Goal: Task Accomplishment & Management: Complete application form

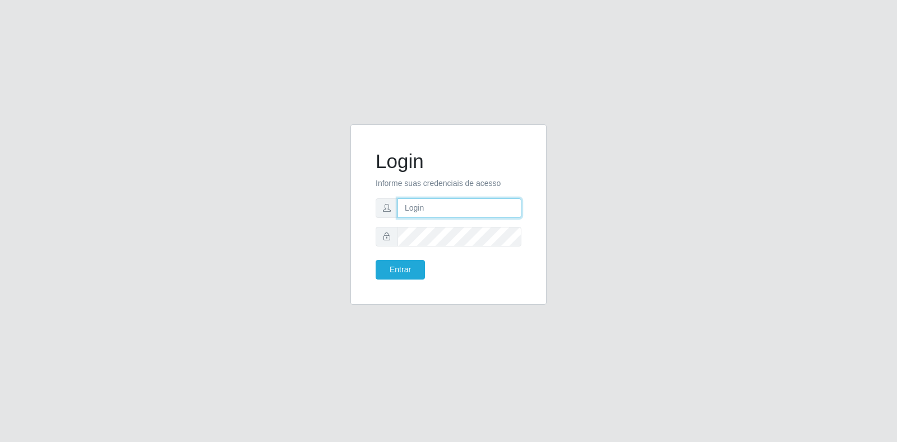
type input "[EMAIL_ADDRESS][DOMAIN_NAME]"
click at [457, 214] on input "[EMAIL_ADDRESS][DOMAIN_NAME]" at bounding box center [460, 209] width 124 height 20
click at [405, 266] on button "Entrar" at bounding box center [400, 270] width 49 height 20
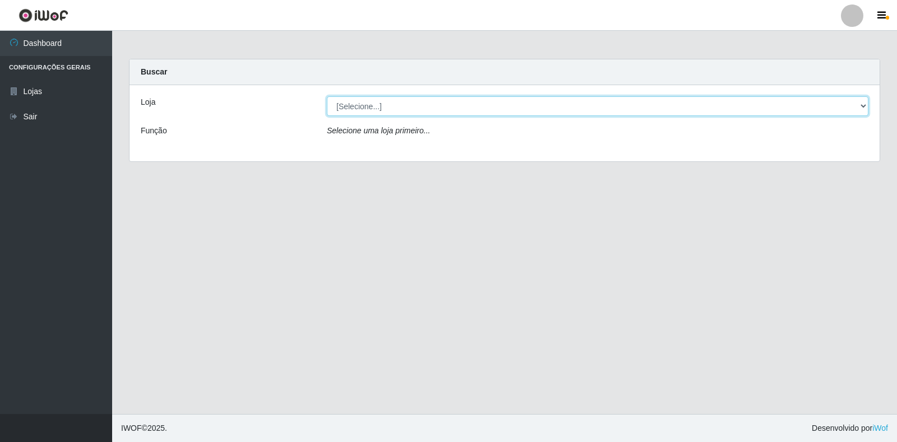
click at [536, 105] on select "[Selecione...] Atacado Vem - Loja 30 Laranjeiras Velha" at bounding box center [598, 106] width 542 height 20
click at [327, 96] on select "[Selecione...] Atacado Vem - Loja 30 Laranjeiras Velha" at bounding box center [598, 106] width 542 height 20
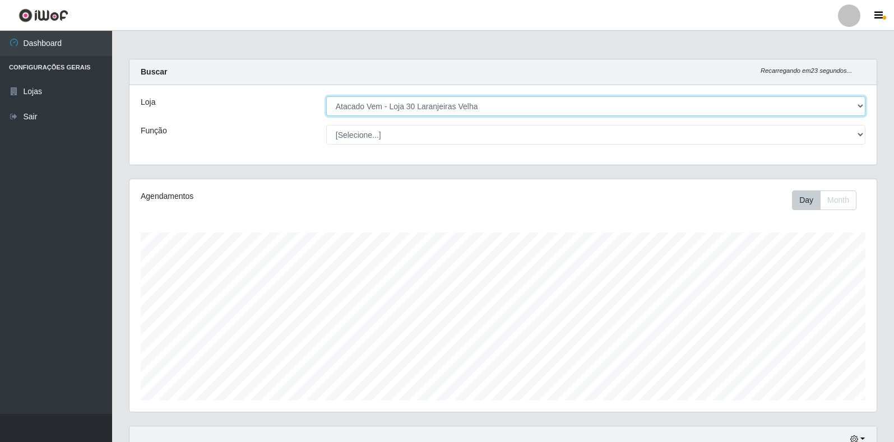
click at [460, 109] on select "[Selecione...] Atacado Vem - Loja 30 Laranjeiras Velha" at bounding box center [595, 106] width 539 height 20
click at [326, 96] on select "[Selecione...] Atacado Vem - Loja 30 Laranjeiras Velha" at bounding box center [595, 106] width 539 height 20
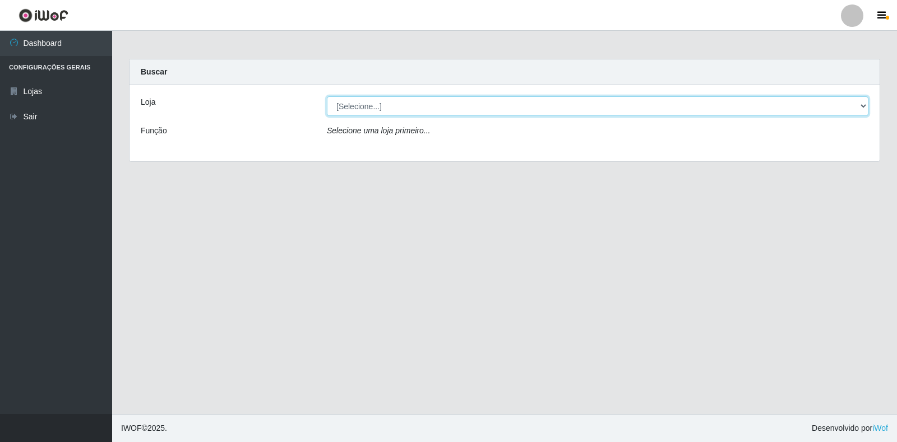
click at [456, 111] on select "[Selecione...] Atacado Vem - Loja 30 Laranjeiras Velha" at bounding box center [598, 106] width 542 height 20
select select "495"
click at [327, 96] on select "[Selecione...] Atacado Vem - Loja 30 Laranjeiras Velha" at bounding box center [598, 106] width 542 height 20
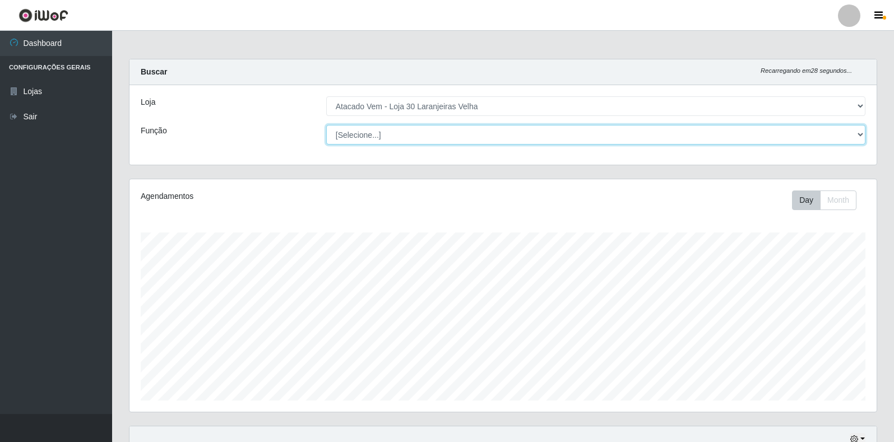
click at [447, 138] on select "[Selecione...] Repositor Repositor + Repositor ++" at bounding box center [595, 135] width 539 height 20
click at [326, 125] on select "[Selecione...] Repositor Repositor + Repositor ++" at bounding box center [595, 135] width 539 height 20
drag, startPoint x: 445, startPoint y: 132, endPoint x: 445, endPoint y: 142, distance: 9.5
click at [445, 136] on select "[Selecione...] Repositor Repositor + Repositor ++" at bounding box center [595, 135] width 539 height 20
click at [326, 125] on select "[Selecione...] Repositor Repositor + Repositor ++" at bounding box center [595, 135] width 539 height 20
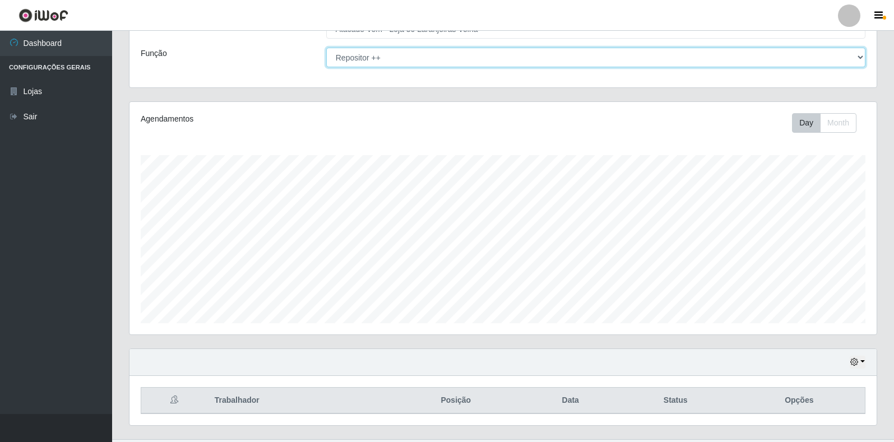
scroll to position [103, 0]
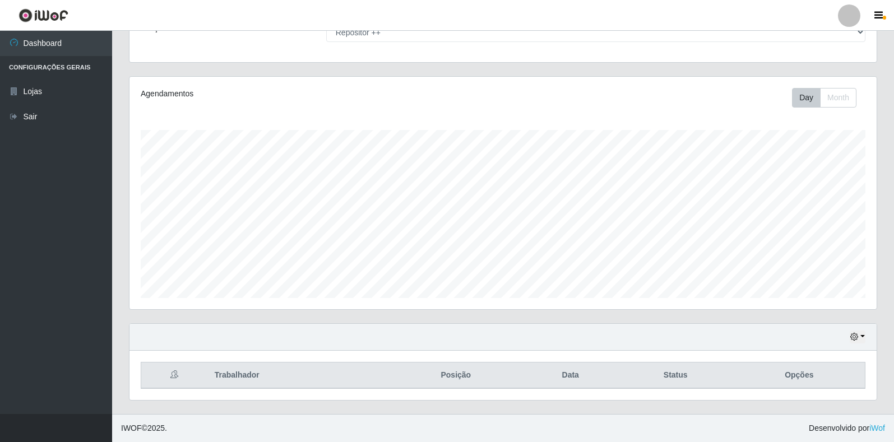
click at [399, 45] on div "Loja [Selecione...] Atacado Vem - Loja 30 Laranjeiras Velha Função [Selecione..…" at bounding box center [504, 23] width 748 height 80
click at [398, 41] on select "[Selecione...] Repositor Repositor + Repositor ++" at bounding box center [595, 32] width 539 height 20
click at [326, 22] on select "[Selecione...] Repositor Repositor + Repositor ++" at bounding box center [595, 32] width 539 height 20
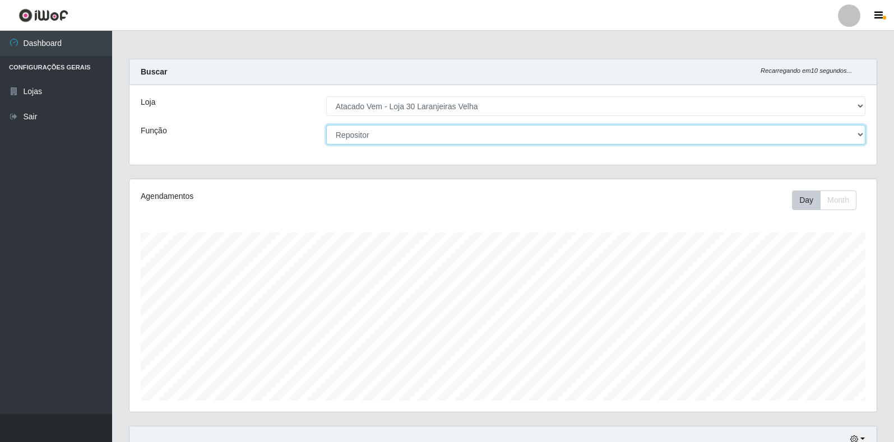
click at [390, 136] on select "[Selecione...] Repositor Repositor + Repositor ++" at bounding box center [595, 135] width 539 height 20
click at [326, 125] on select "[Selecione...] Repositor Repositor + Repositor ++" at bounding box center [595, 135] width 539 height 20
click at [390, 141] on select "[Selecione...] Repositor Repositor + Repositor ++" at bounding box center [595, 135] width 539 height 20
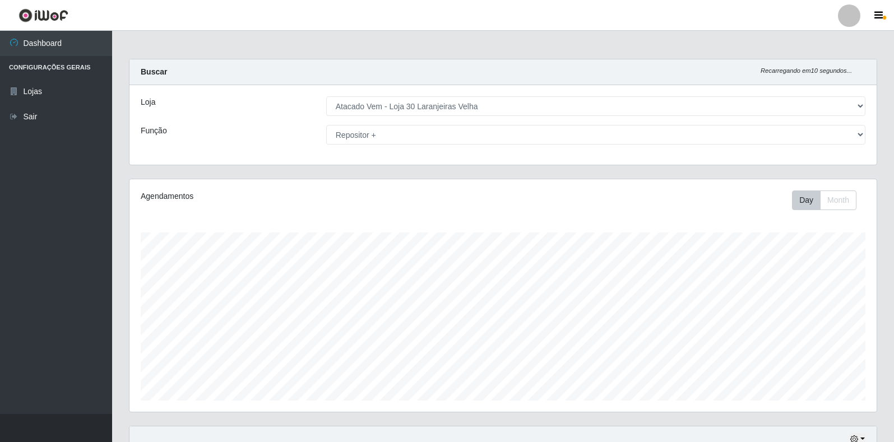
click at [396, 192] on div "Agendamentos" at bounding box center [287, 197] width 292 height 12
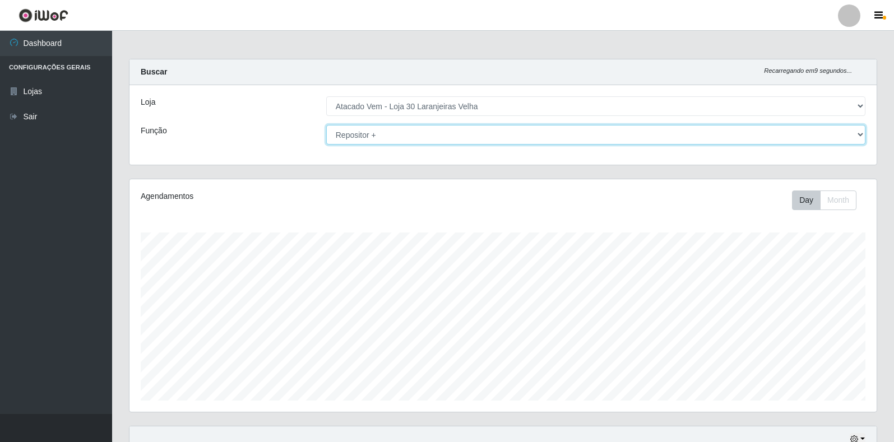
click at [394, 144] on select "[Selecione...] Repositor Repositor + Repositor ++" at bounding box center [595, 135] width 539 height 20
click at [326, 125] on select "[Selecione...] Repositor Repositor + Repositor ++" at bounding box center [595, 135] width 539 height 20
click at [378, 135] on select "[Selecione...] Repositor Repositor + Repositor ++" at bounding box center [595, 135] width 539 height 20
click at [326, 125] on select "[Selecione...] Repositor Repositor + Repositor ++" at bounding box center [595, 135] width 539 height 20
click at [382, 139] on select "[Selecione...] Repositor Repositor + Repositor ++" at bounding box center [595, 135] width 539 height 20
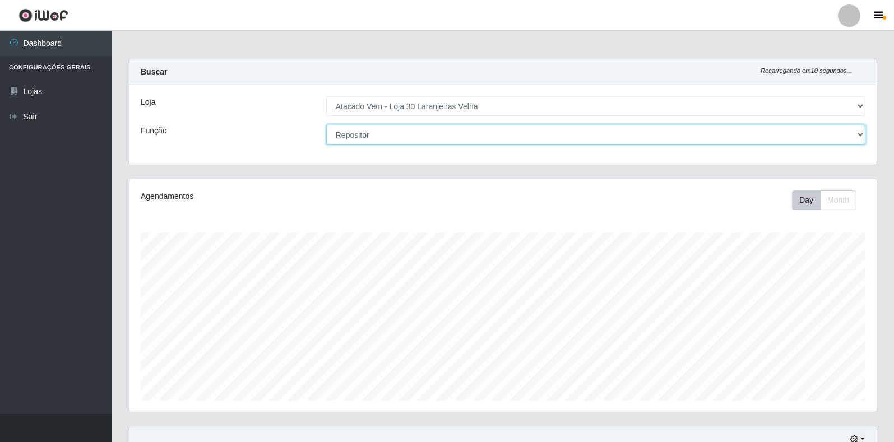
click at [396, 130] on select "[Selecione...] Repositor Repositor + Repositor ++" at bounding box center [595, 135] width 539 height 20
click at [326, 125] on select "[Selecione...] Repositor Repositor + Repositor ++" at bounding box center [595, 135] width 539 height 20
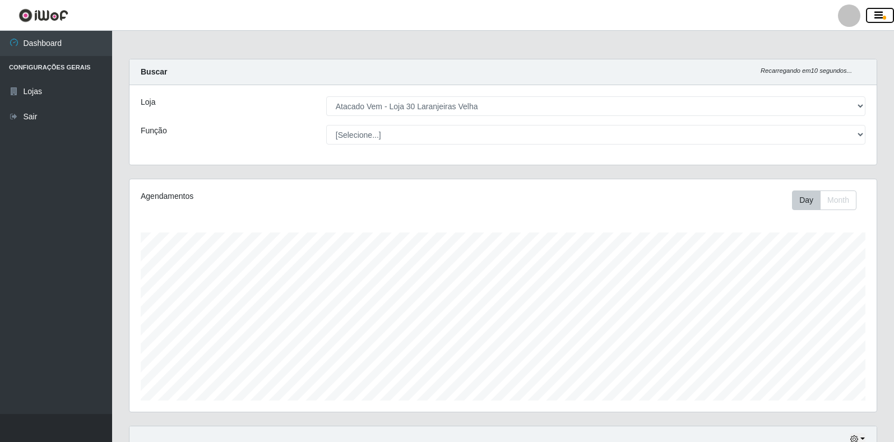
click at [883, 18] on icon "button" at bounding box center [879, 16] width 8 height 10
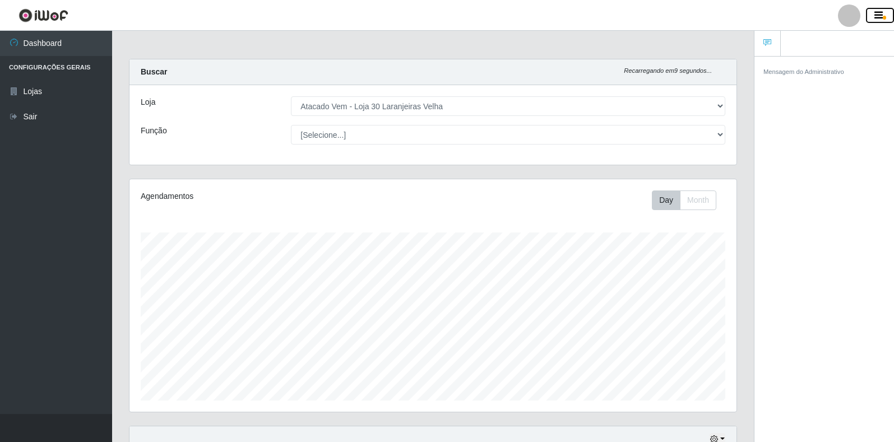
scroll to position [233, 607]
click at [851, 20] on div at bounding box center [849, 15] width 22 height 22
drag, startPoint x: 519, startPoint y: 69, endPoint x: 483, endPoint y: 121, distance: 62.8
click at [518, 71] on div "Buscar Recarregando em 8 segundos..." at bounding box center [433, 72] width 607 height 26
click at [479, 128] on div "Loja [Selecione...] Atacado Vem - Loja 30 Laranjeiras Velha Função [Selecione..…" at bounding box center [433, 125] width 607 height 80
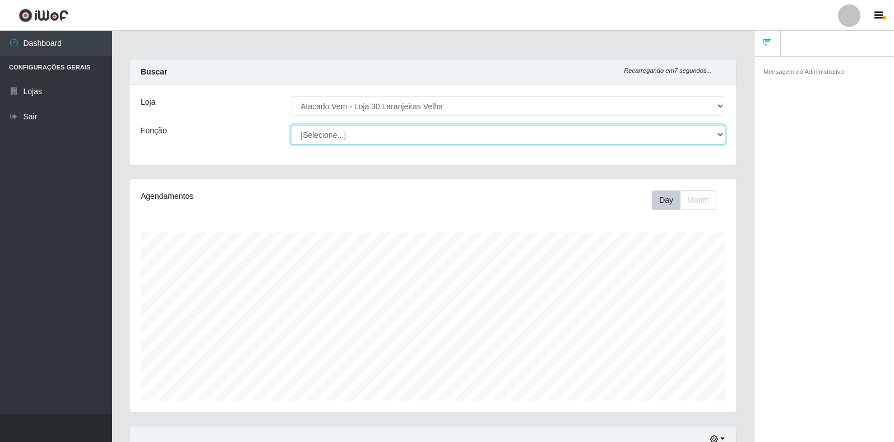
click at [479, 138] on select "[Selecione...] Repositor Repositor + Repositor ++" at bounding box center [508, 135] width 435 height 20
click at [291, 125] on select "[Selecione...] Repositor Repositor + Repositor ++" at bounding box center [508, 135] width 435 height 20
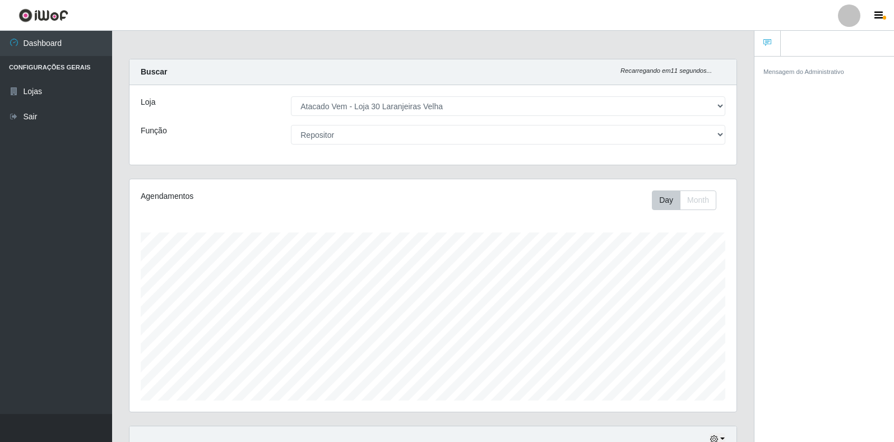
click at [849, 11] on div at bounding box center [849, 15] width 22 height 22
click at [887, 9] on button "button" at bounding box center [880, 16] width 28 height 16
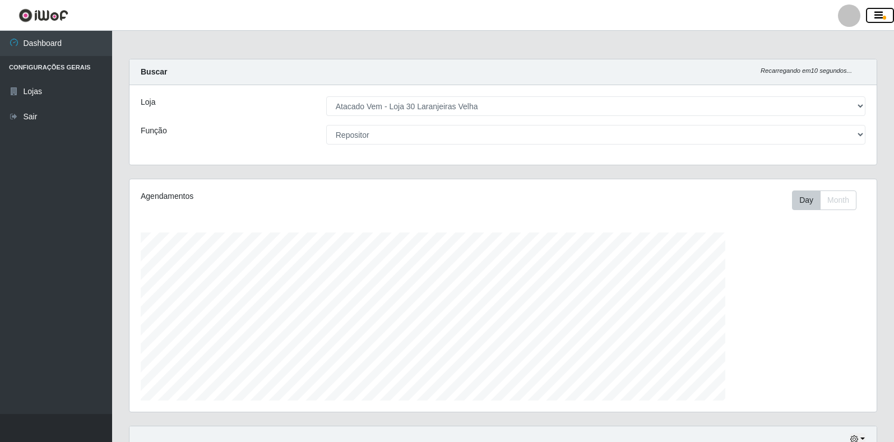
scroll to position [0, 0]
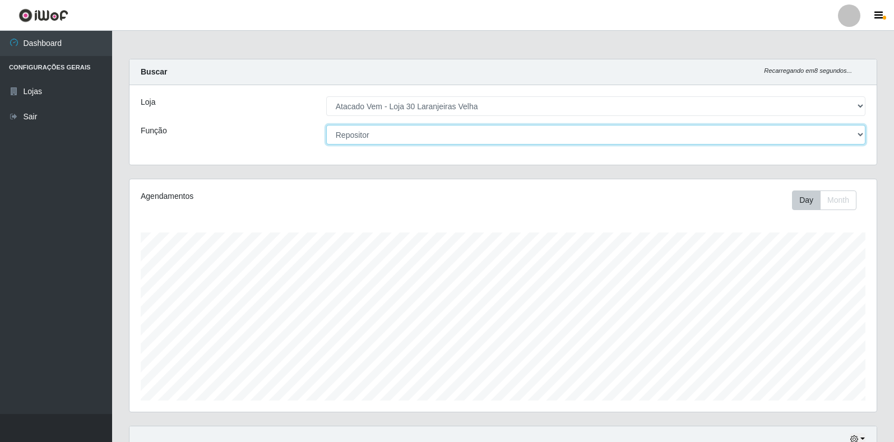
click at [398, 133] on select "[Selecione...] Repositor Repositor + Repositor ++" at bounding box center [595, 135] width 539 height 20
click at [326, 125] on select "[Selecione...] Repositor Repositor + Repositor ++" at bounding box center [595, 135] width 539 height 20
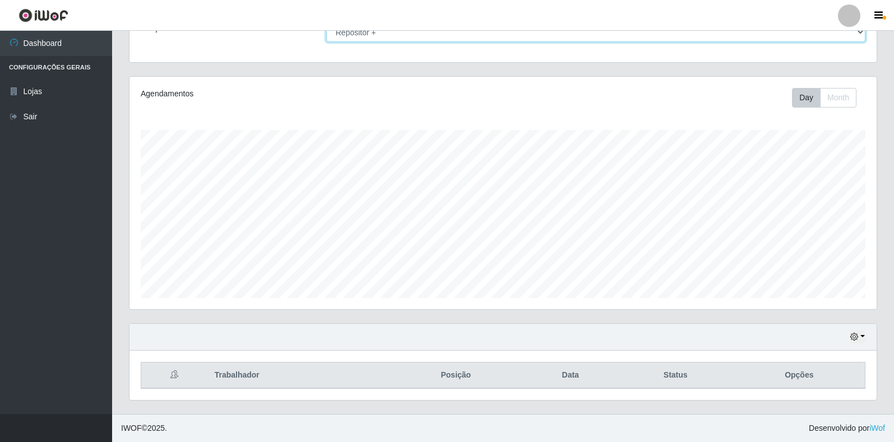
click at [417, 34] on select "[Selecione...] Repositor Repositor + Repositor ++" at bounding box center [595, 32] width 539 height 20
select select "86"
click at [326, 22] on select "[Selecione...] Repositor Repositor + Repositor ++" at bounding box center [595, 32] width 539 height 20
